Goal: Communication & Community: Answer question/provide support

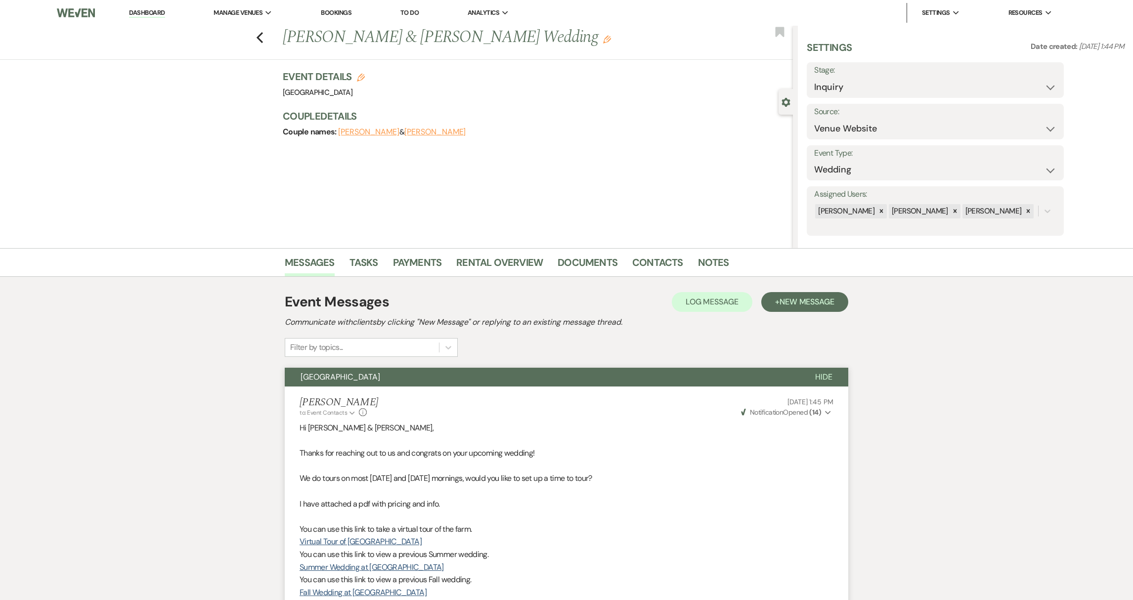
select select "5"
drag, startPoint x: 143, startPoint y: 13, endPoint x: 140, endPoint y: 2, distance: 10.7
click at [143, 13] on link "Dashboard" at bounding box center [147, 12] width 36 height 9
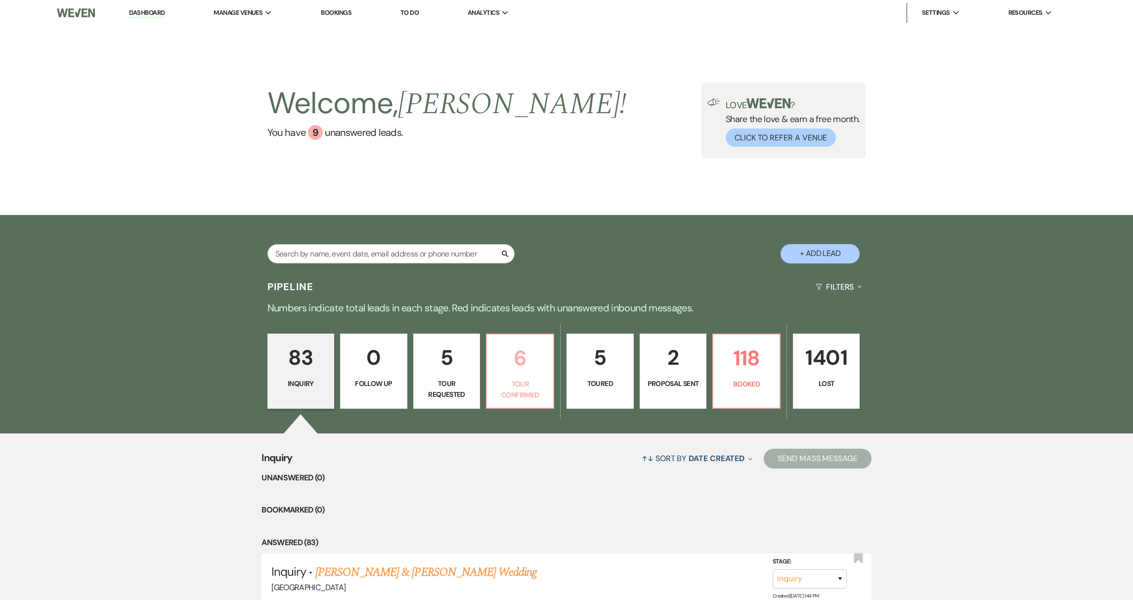
click at [522, 396] on p "Tour Confirmed" at bounding box center [520, 390] width 54 height 22
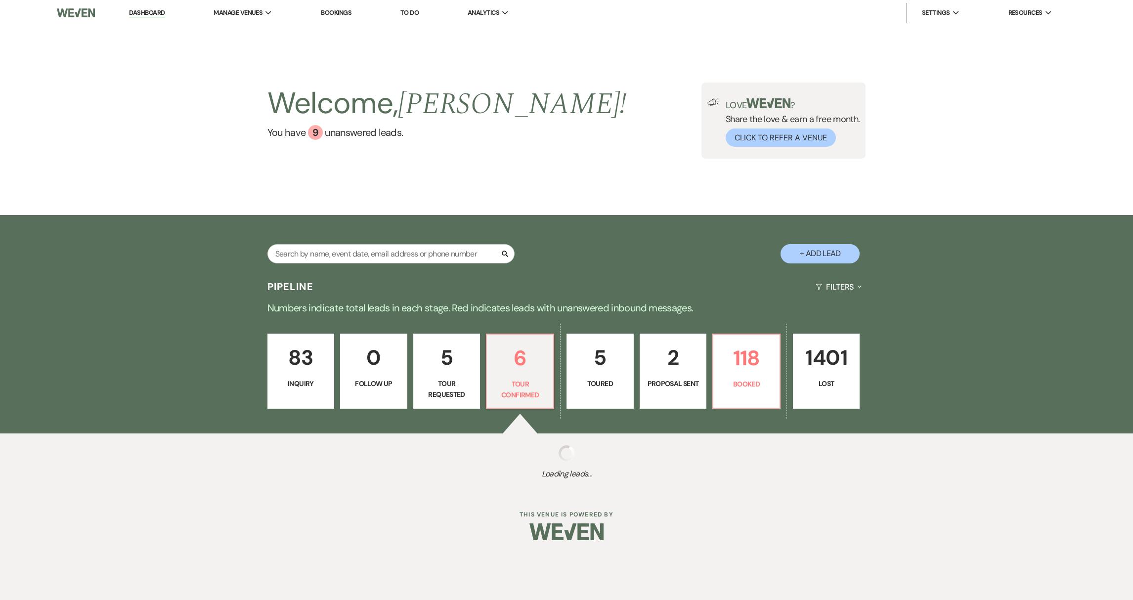
select select "4"
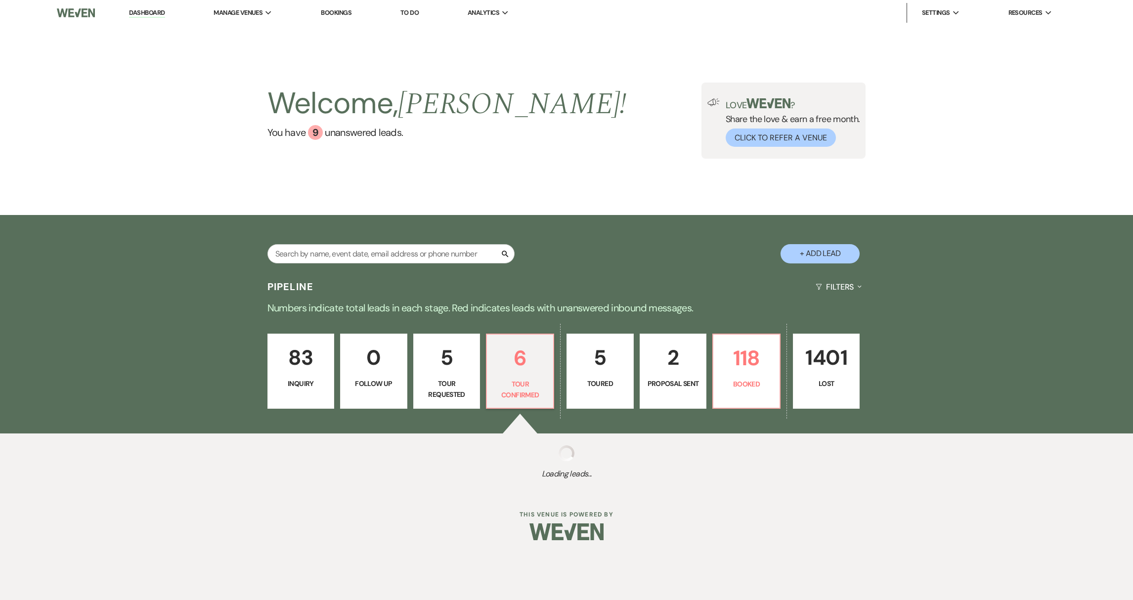
select select "4"
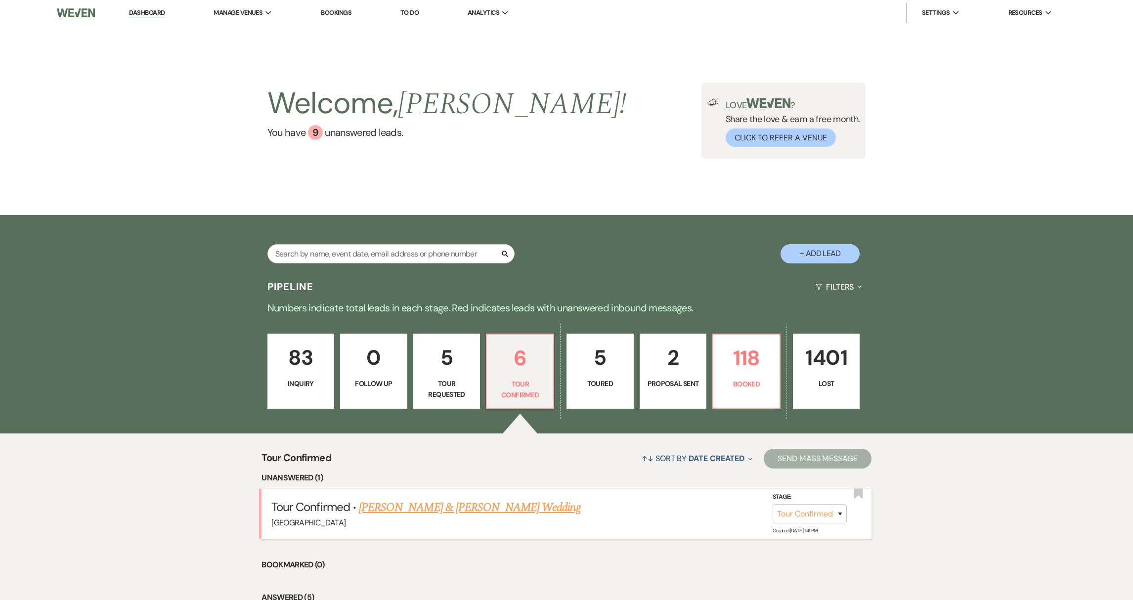
click at [428, 505] on link "[PERSON_NAME] & [PERSON_NAME] Wedding" at bounding box center [469, 508] width 221 height 18
select select "4"
select select "5"
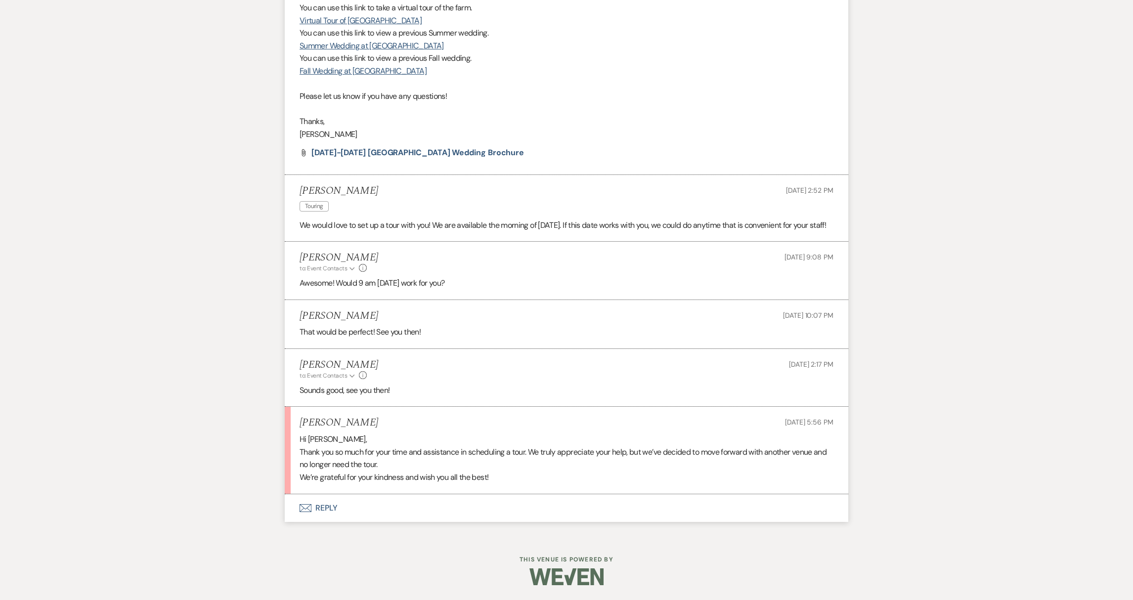
scroll to position [534, 0]
click at [320, 512] on button "Envelope Reply" at bounding box center [566, 508] width 563 height 28
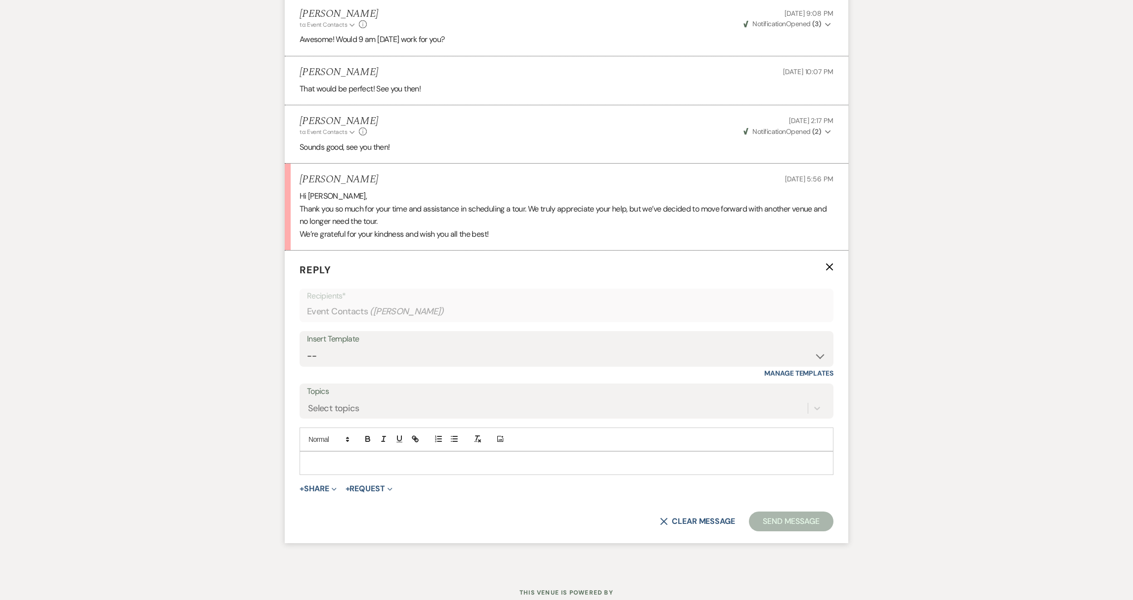
scroll to position [811, 0]
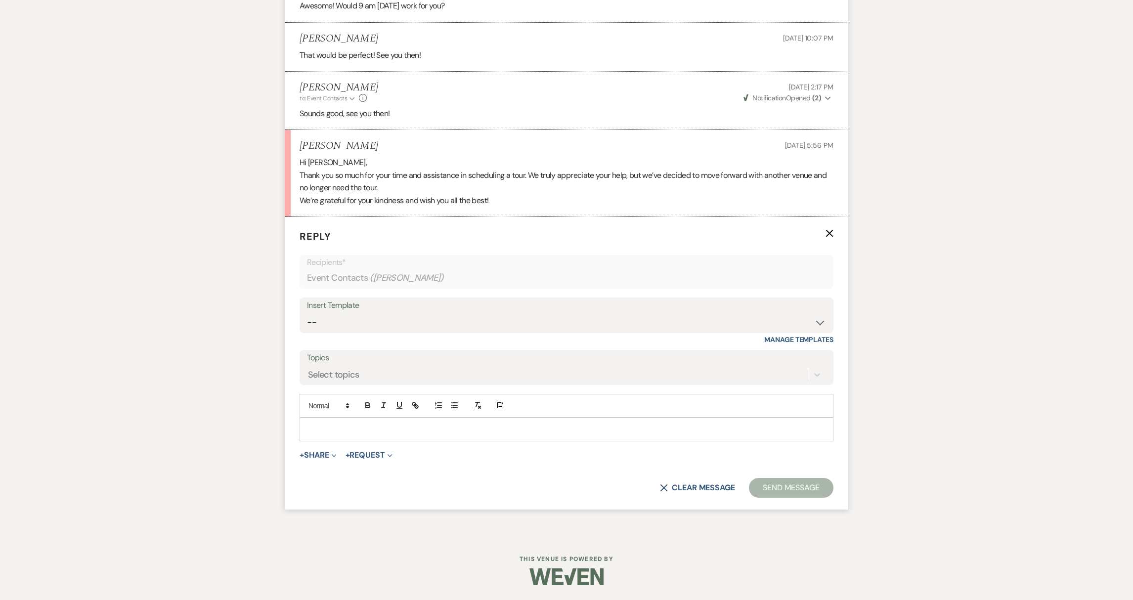
click at [377, 434] on p at bounding box center [566, 429] width 518 height 11
click at [806, 491] on button "Send Message" at bounding box center [791, 488] width 84 height 20
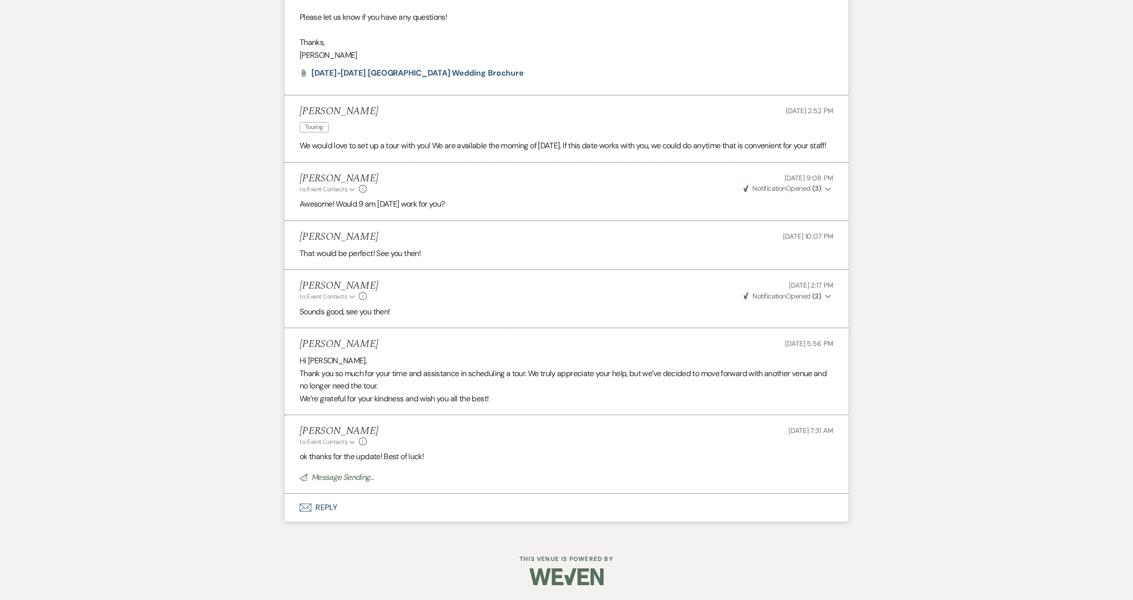
scroll to position [0, 0]
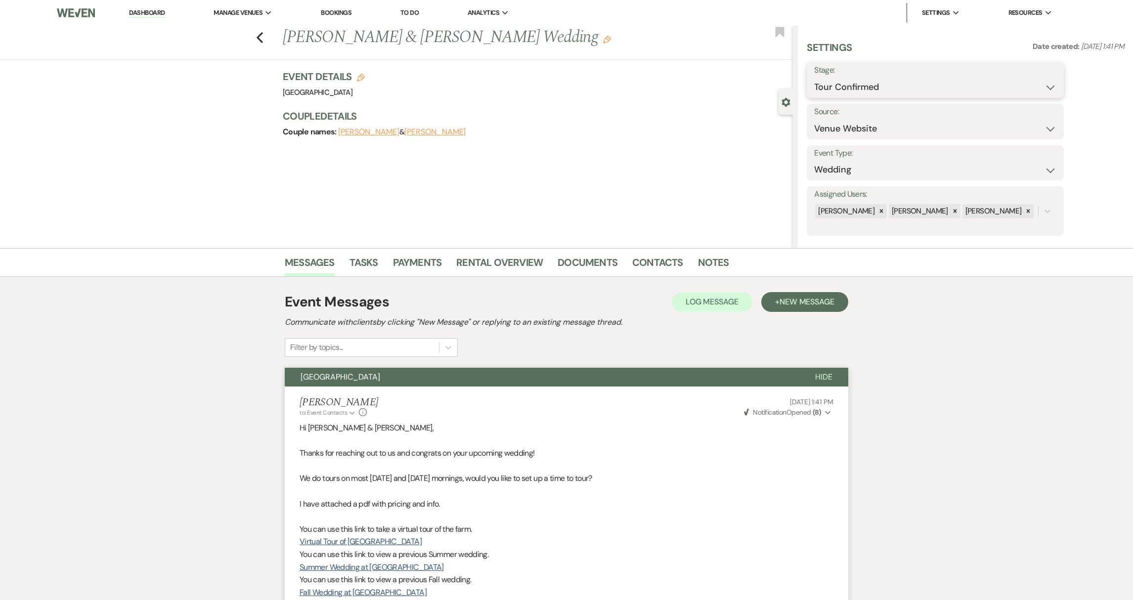
click at [978, 83] on select "Inquiry Follow Up Tour Requested Tour Confirmed Toured Proposal Sent Booked Lost" at bounding box center [935, 87] width 242 height 19
select select "8"
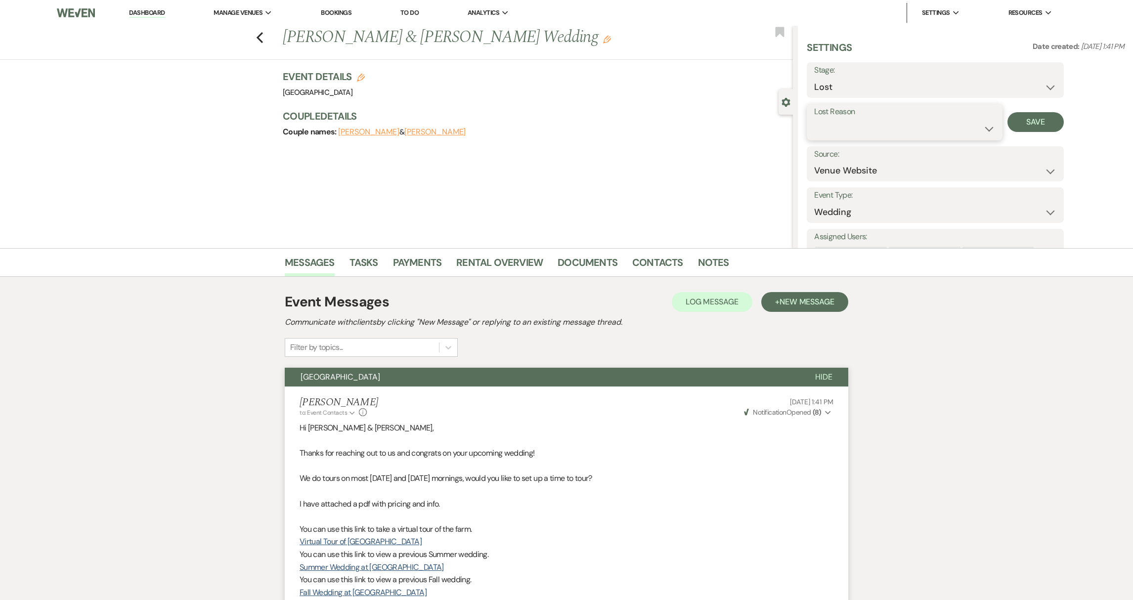
click at [934, 132] on select "Booked Elsewhere Budget Date Unavailable No Response Not a Good Match Capacity …" at bounding box center [904, 128] width 180 height 19
select select "6"
click at [1034, 115] on button "Save" at bounding box center [1035, 122] width 57 height 20
click at [130, 17] on link "Dashboard" at bounding box center [147, 12] width 36 height 9
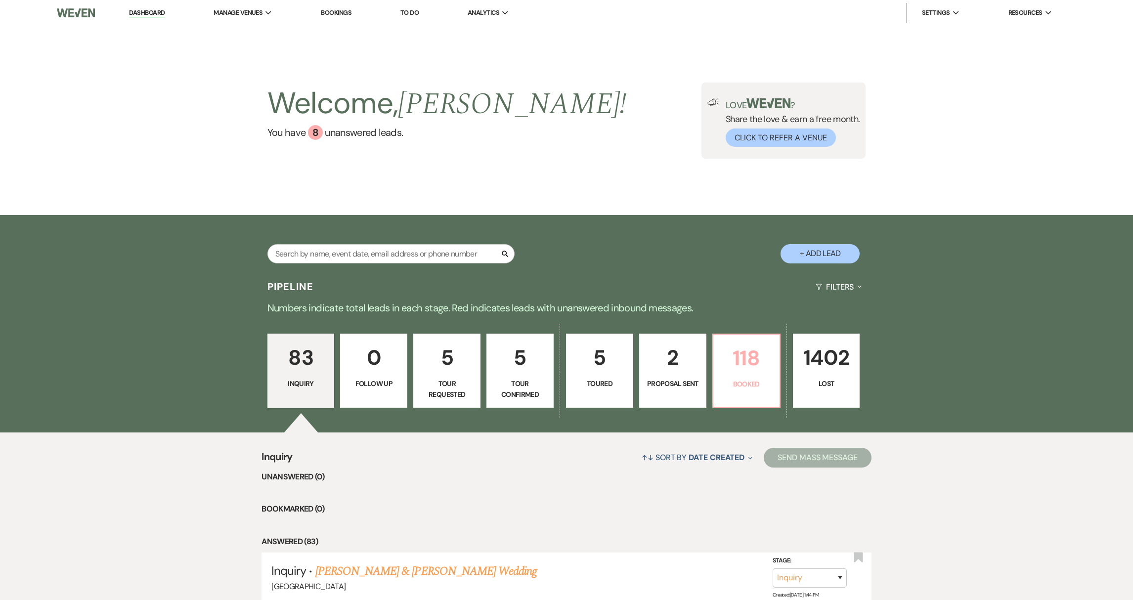
click at [767, 398] on link "118 Booked" at bounding box center [746, 371] width 68 height 74
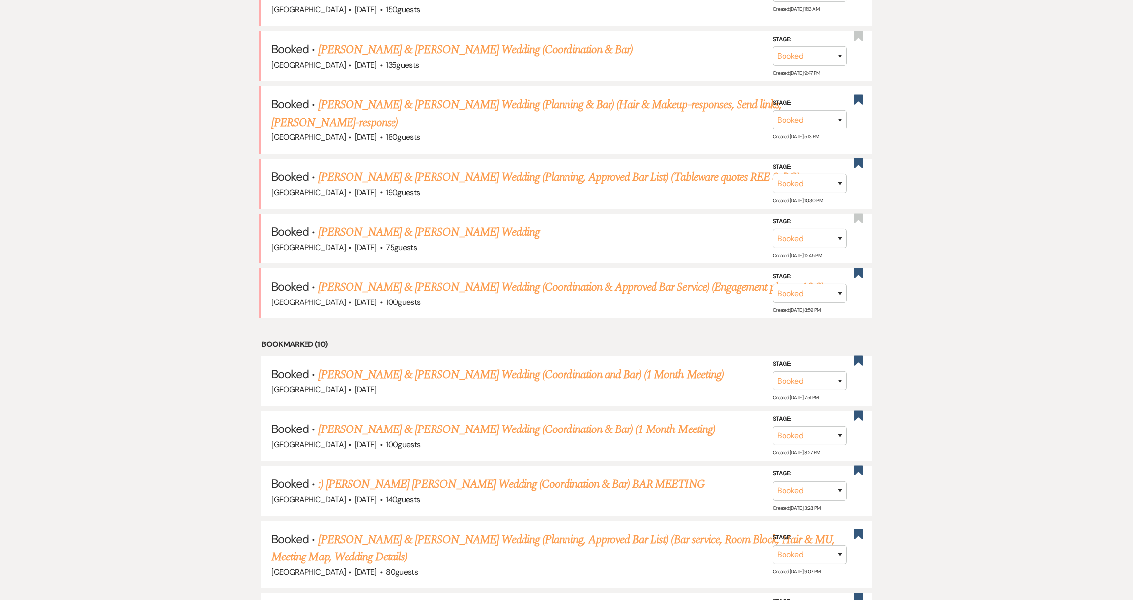
scroll to position [492, 0]
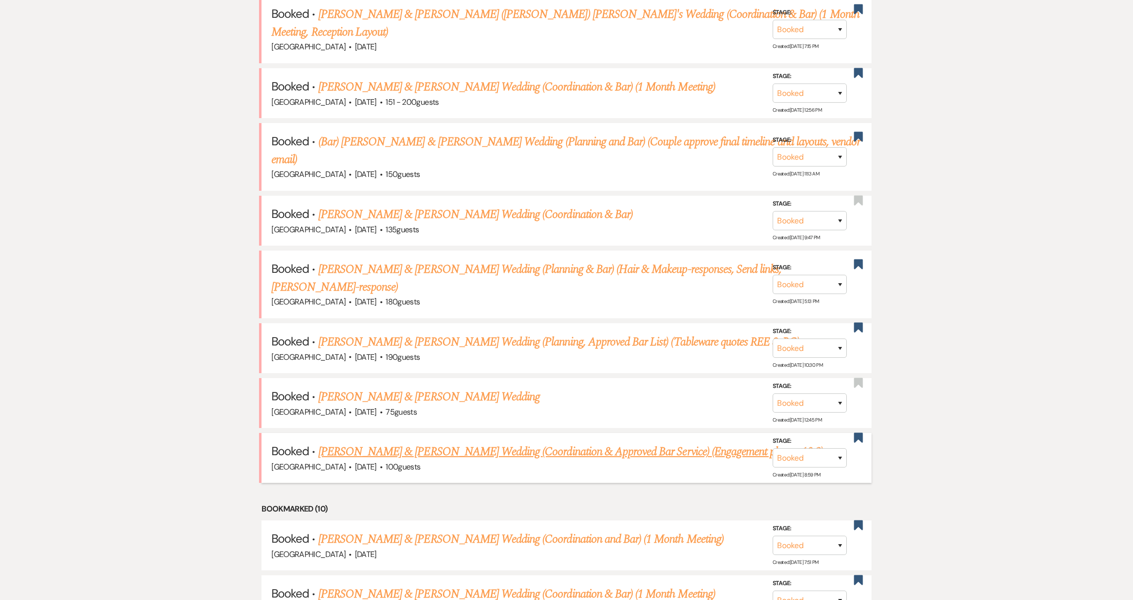
click at [413, 443] on link "[PERSON_NAME] & [PERSON_NAME] Wedding (Coordination & Approved Bar Service) (En…" at bounding box center [570, 452] width 505 height 18
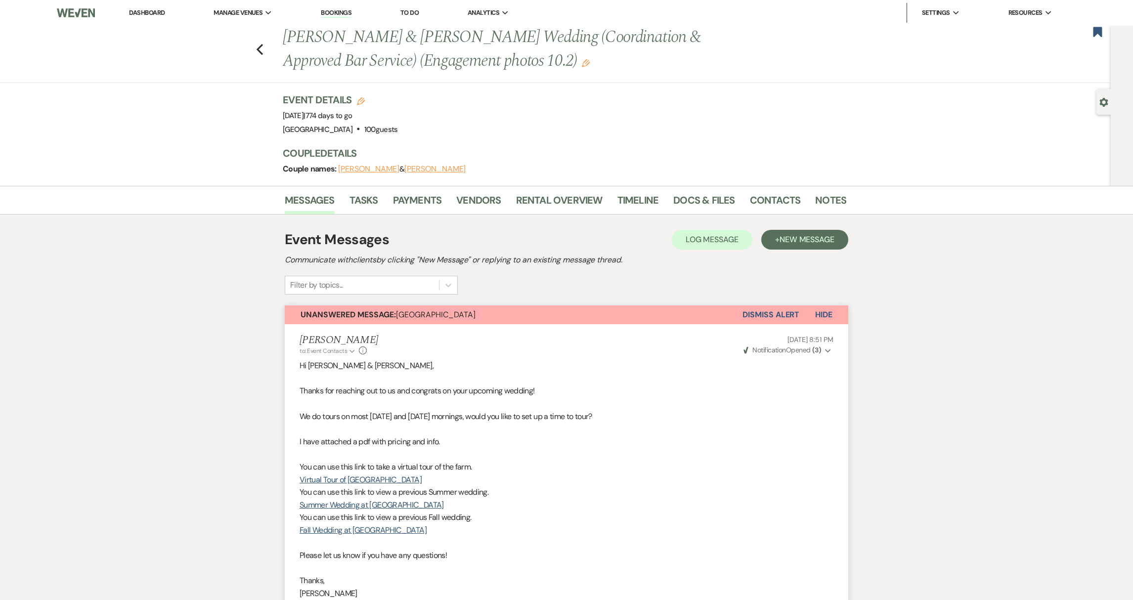
click at [775, 317] on button "Dismiss Alert" at bounding box center [770, 314] width 57 height 19
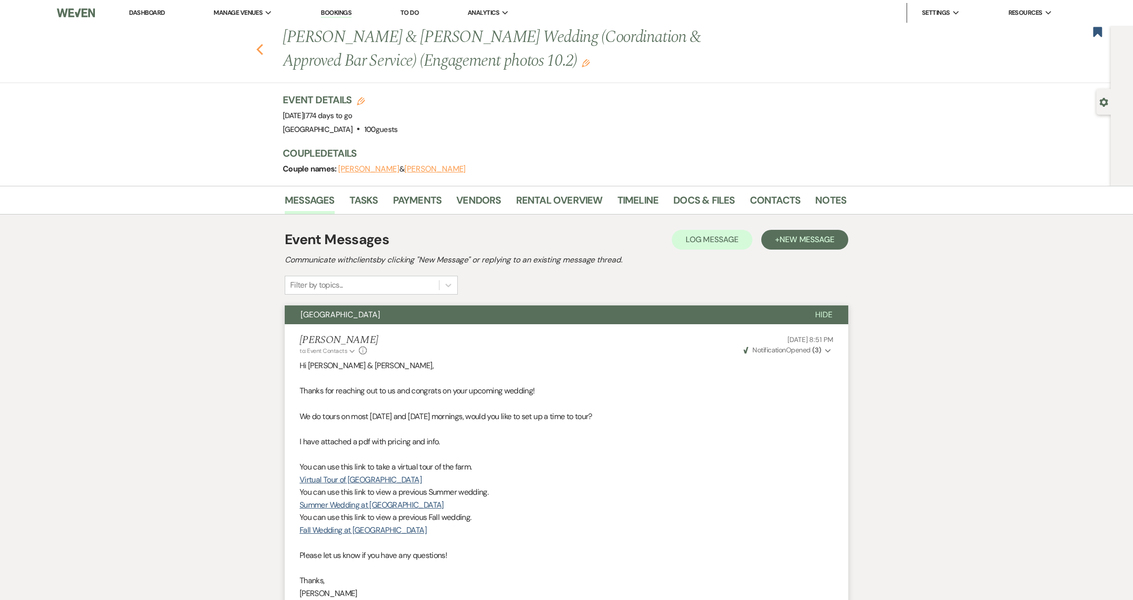
click at [263, 46] on icon "Previous" at bounding box center [259, 49] width 7 height 12
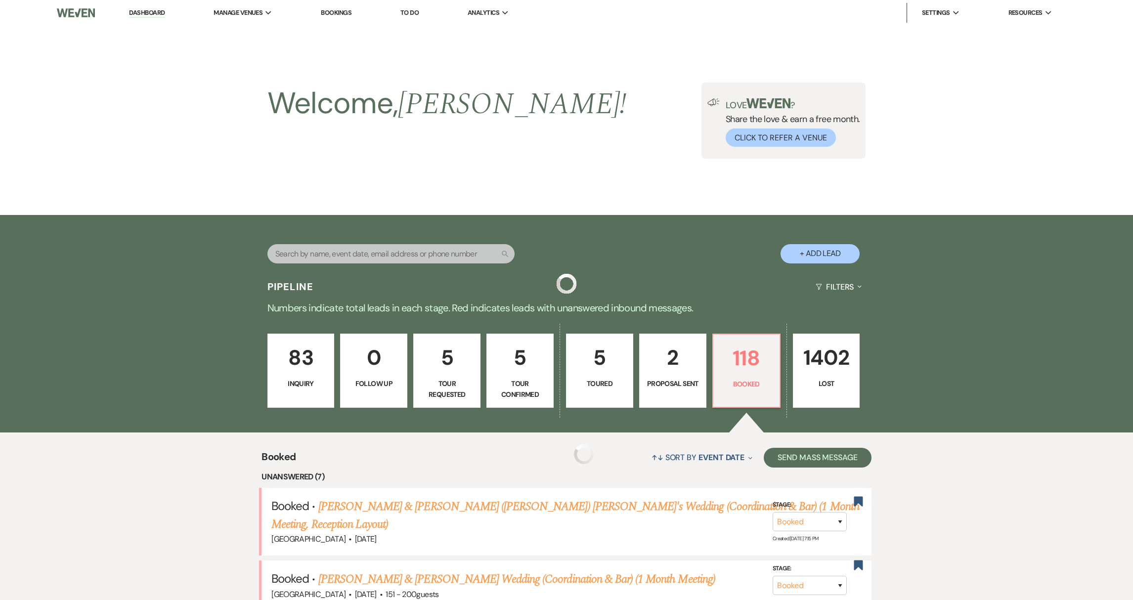
scroll to position [492, 0]
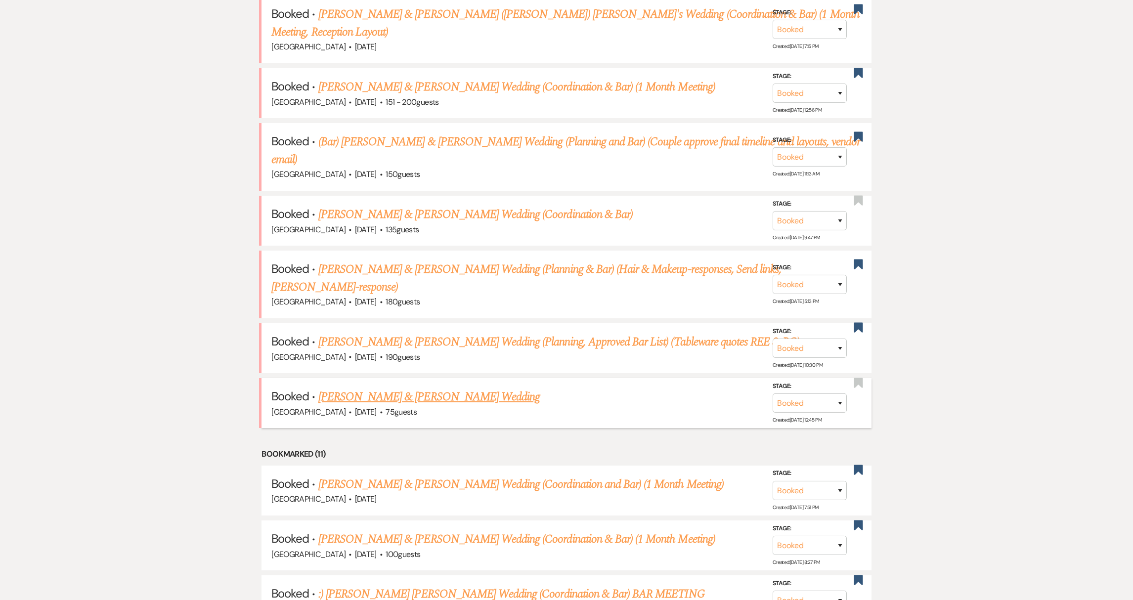
click at [392, 388] on link "[PERSON_NAME] & [PERSON_NAME] Wedding" at bounding box center [428, 397] width 221 height 18
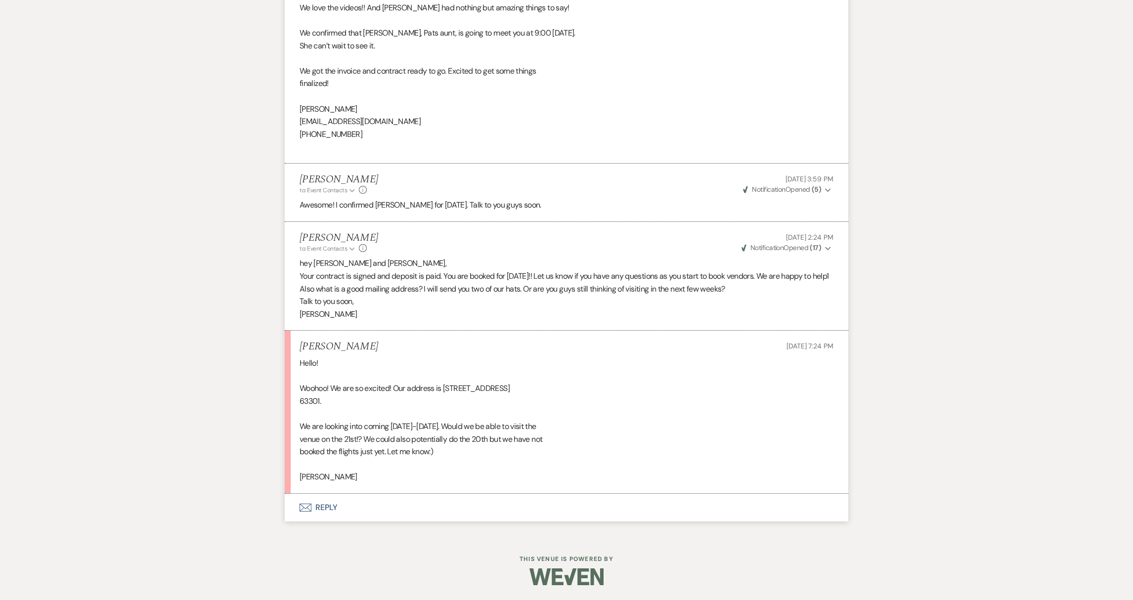
scroll to position [2818, 0]
click at [319, 507] on button "Envelope Reply" at bounding box center [566, 508] width 563 height 28
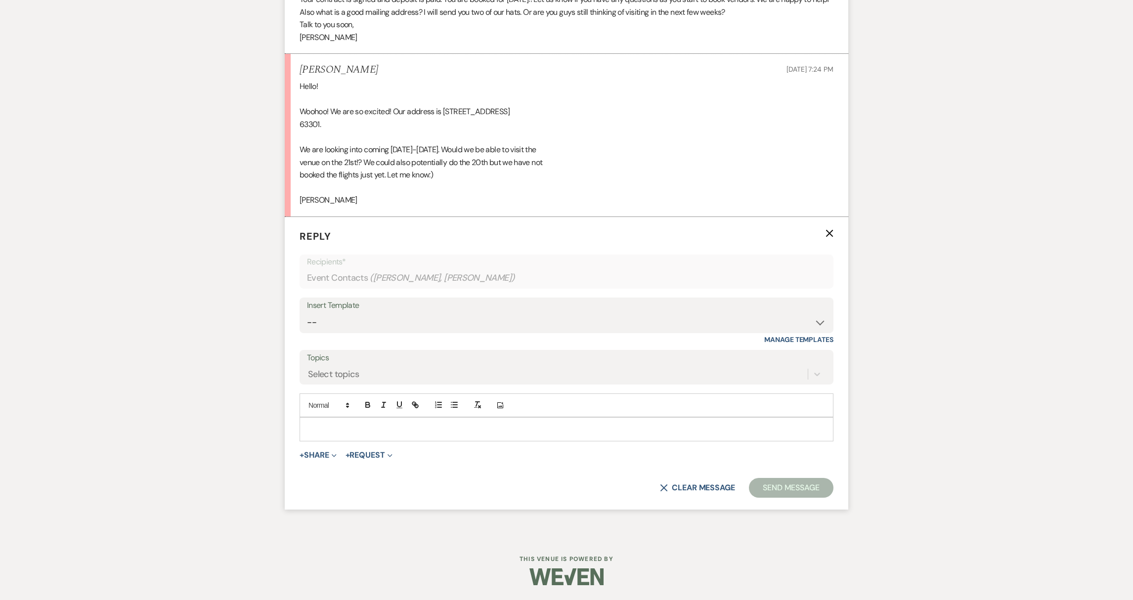
scroll to position [3094, 0]
click at [355, 431] on p at bounding box center [566, 428] width 518 height 11
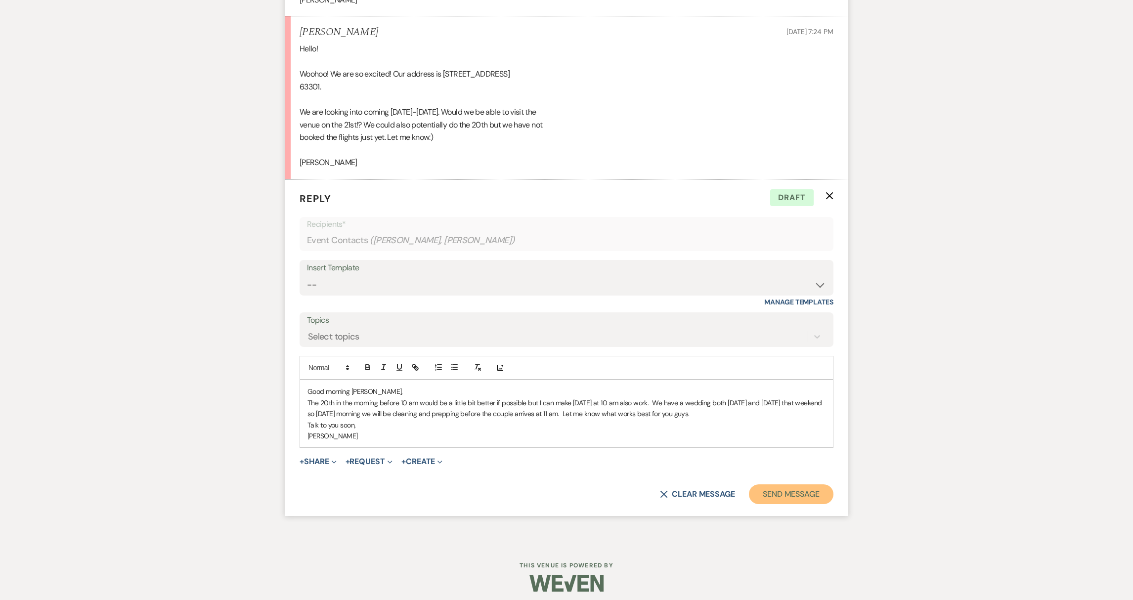
click at [818, 504] on button "Send Message" at bounding box center [791, 494] width 84 height 20
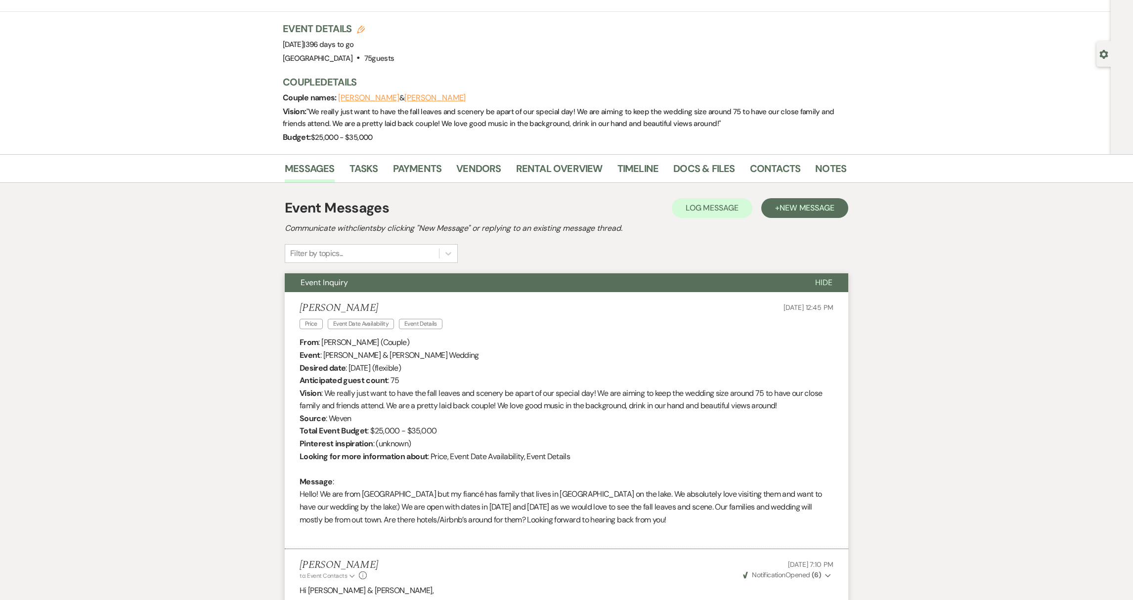
scroll to position [0, 0]
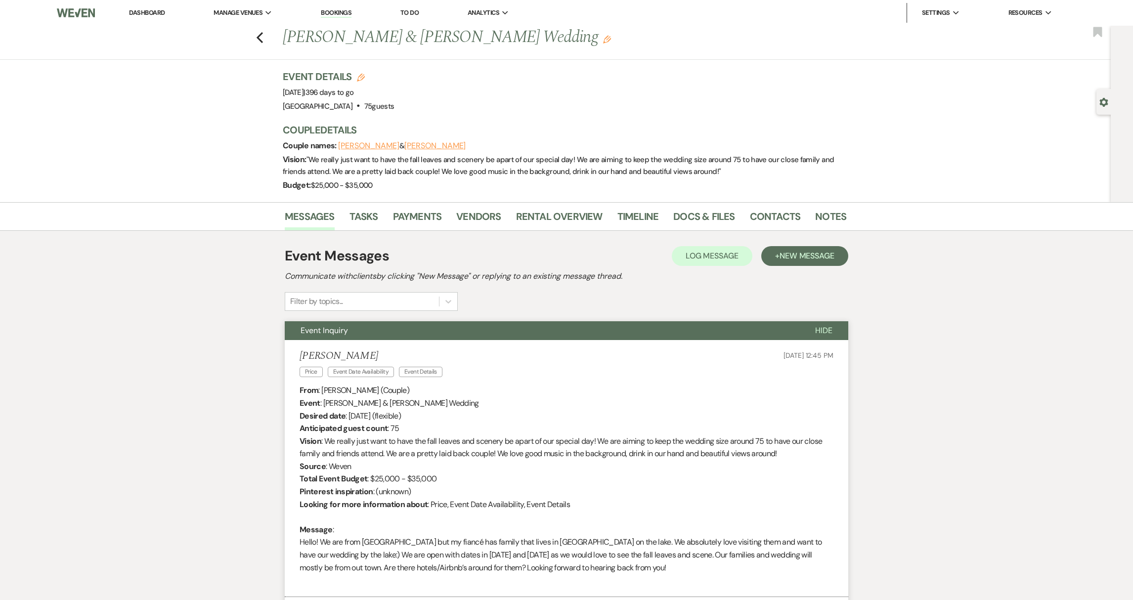
click at [143, 12] on link "Dashboard" at bounding box center [147, 12] width 36 height 8
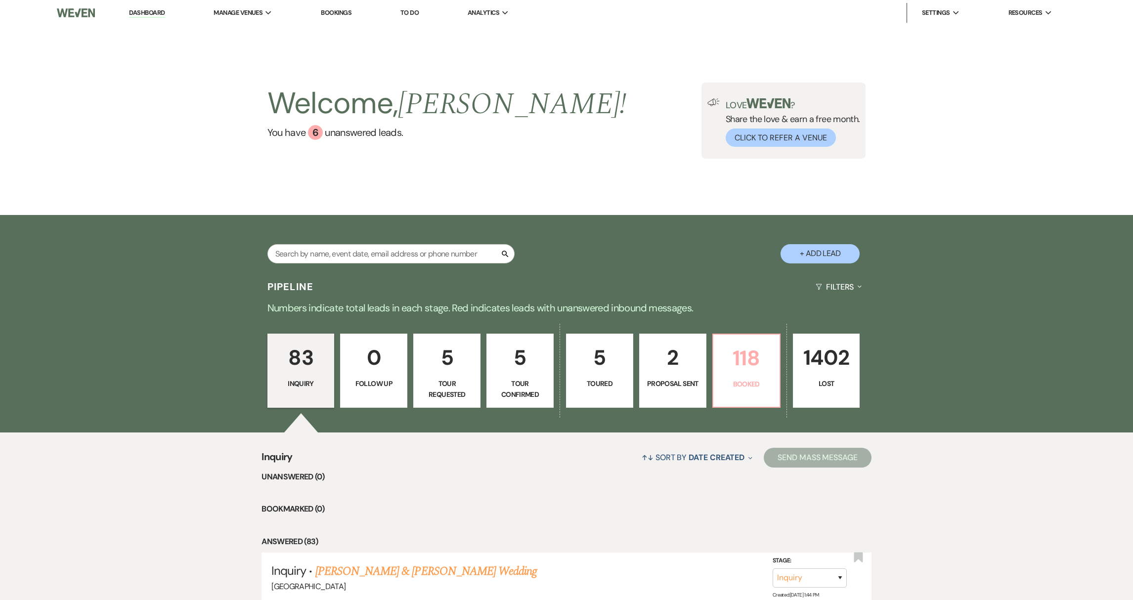
click at [758, 393] on link "118 Booked" at bounding box center [746, 371] width 68 height 74
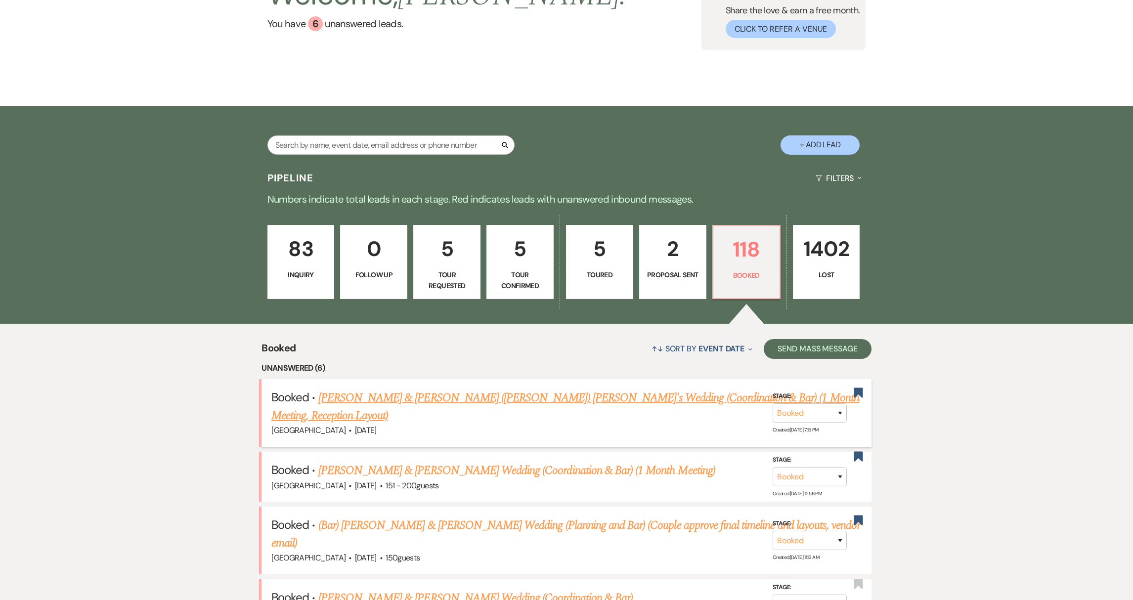
scroll to position [112, 0]
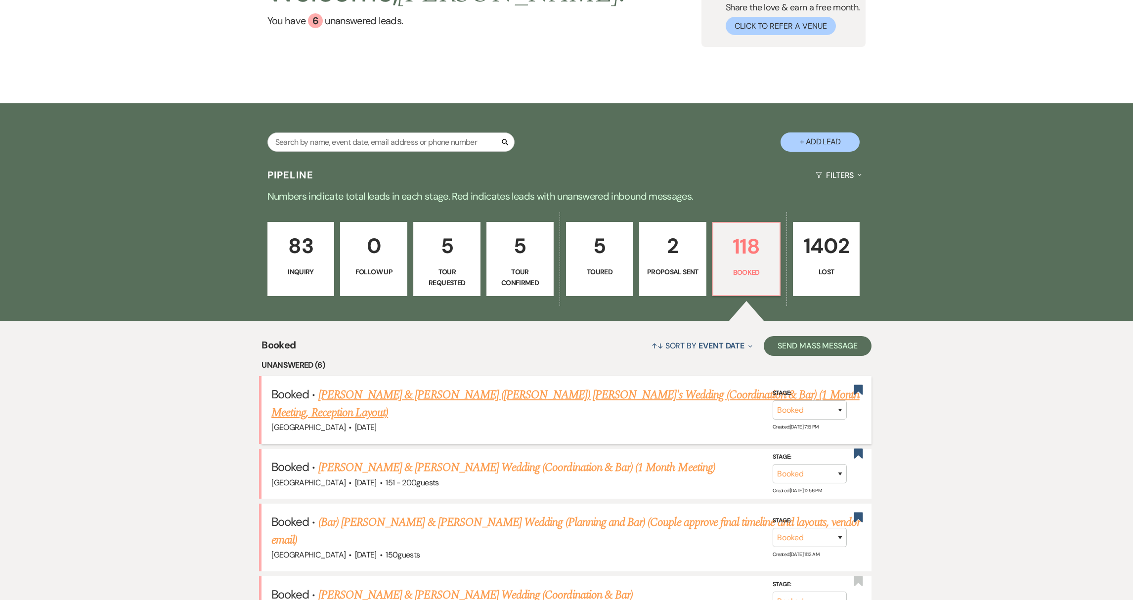
click at [546, 396] on link "[PERSON_NAME] & [PERSON_NAME] ([PERSON_NAME]) [PERSON_NAME]'s Wedding (Coordina…" at bounding box center [565, 404] width 588 height 36
